Goal: Task Accomplishment & Management: Use online tool/utility

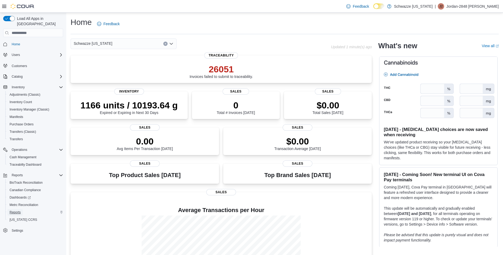
click at [17, 210] on span "Reports" at bounding box center [15, 212] width 11 height 4
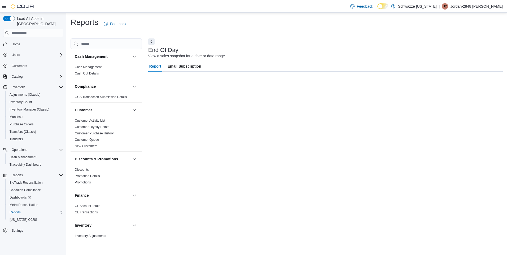
click at [3, 6] on icon at bounding box center [4, 6] width 4 height 4
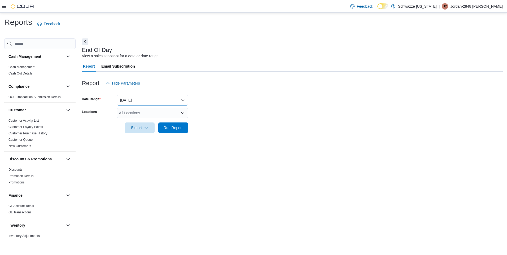
click at [127, 103] on button "[DATE]" at bounding box center [152, 100] width 71 height 11
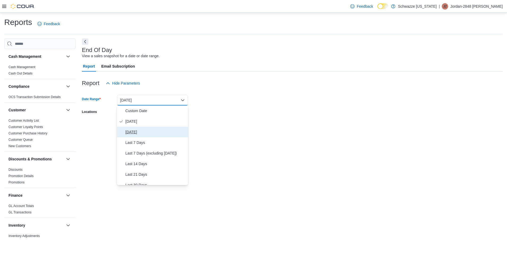
click at [126, 130] on span "[DATE]" at bounding box center [155, 132] width 60 height 6
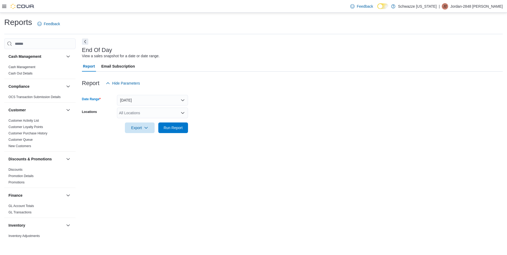
click at [135, 111] on div "All Locations" at bounding box center [152, 113] width 71 height 11
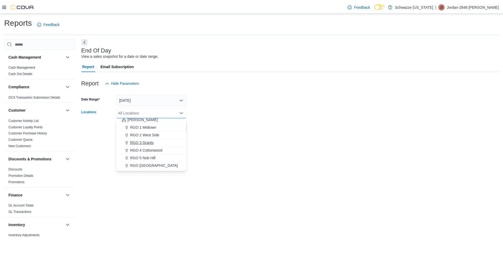
scroll to position [133, 0]
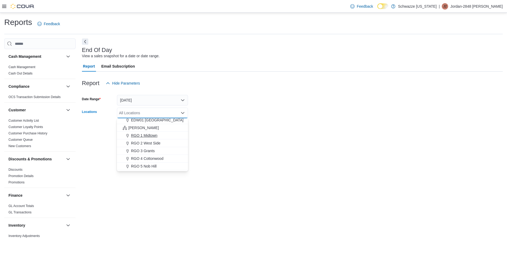
click at [139, 134] on span "RGO 1 Midtown" at bounding box center [144, 135] width 27 height 5
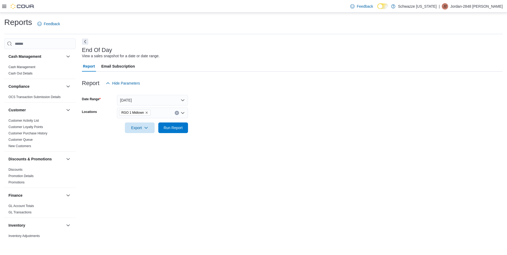
drag, startPoint x: 226, startPoint y: 143, endPoint x: 180, endPoint y: 133, distance: 47.0
click at [224, 143] on div "End Of Day View a sales snapshot for a date or date range. Report Email Subscri…" at bounding box center [292, 139] width 421 height 202
click at [179, 132] on span "Run Report" at bounding box center [172, 127] width 23 height 11
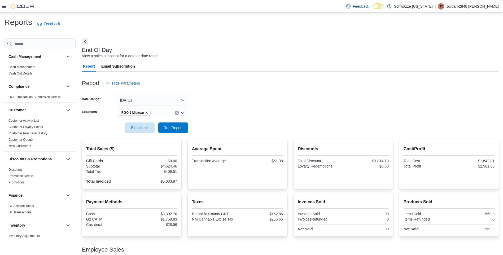
click at [5, 7] on icon at bounding box center [4, 6] width 4 height 4
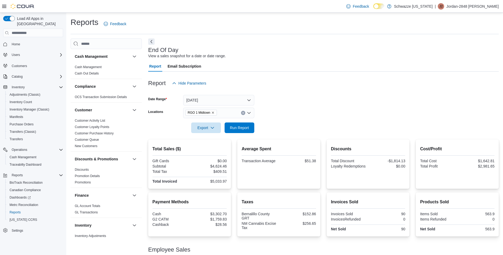
click at [3, 7] on icon at bounding box center [4, 6] width 4 height 4
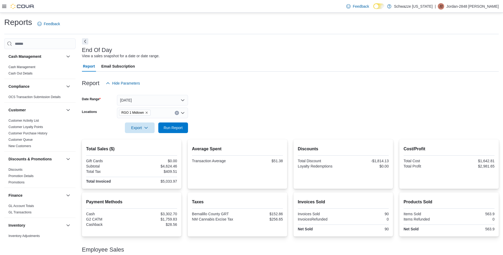
click at [82, 41] on button "Next" at bounding box center [85, 41] width 6 height 6
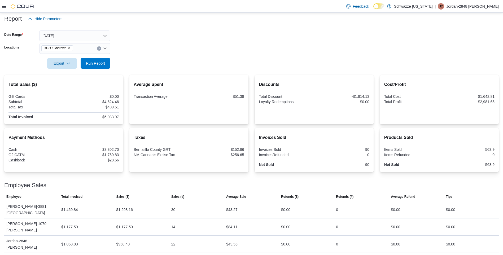
scroll to position [69, 0]
